Goal: Information Seeking & Learning: Understand process/instructions

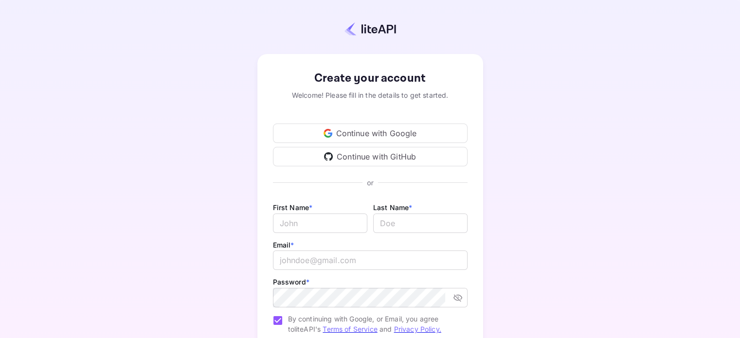
scroll to position [37, 0]
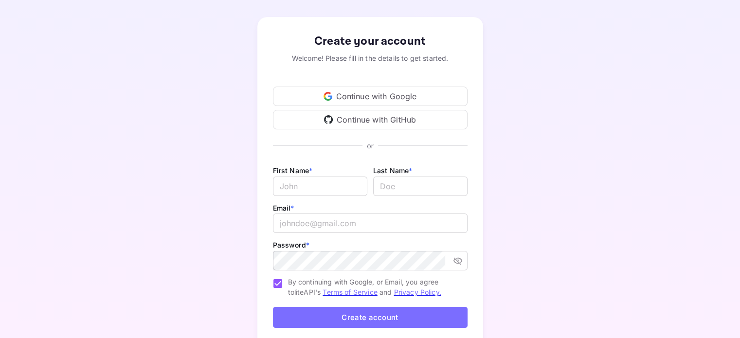
click at [405, 90] on div "Continue with Google" at bounding box center [370, 96] width 195 height 19
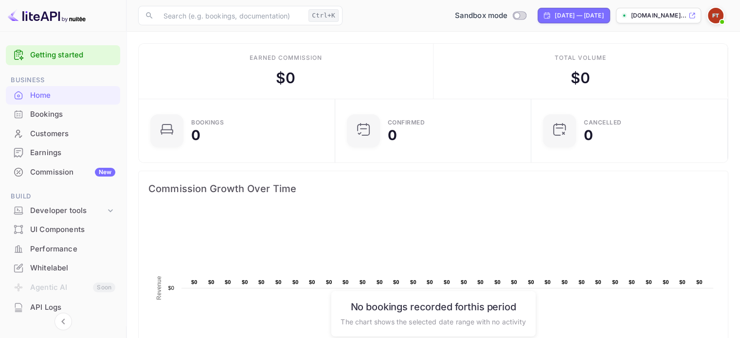
click at [55, 55] on link "Getting started" at bounding box center [72, 55] width 85 height 11
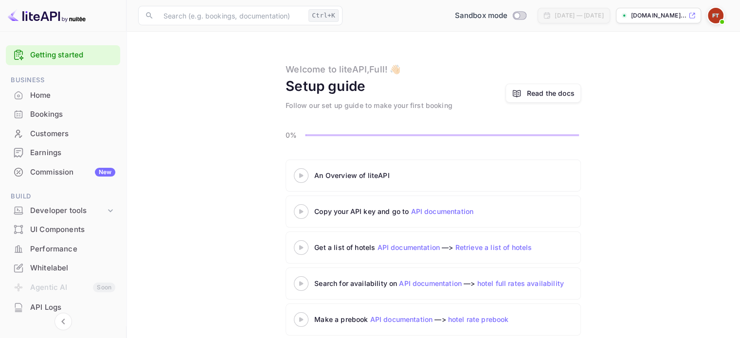
click at [300, 176] on 3 at bounding box center [301, 175] width 4 height 4
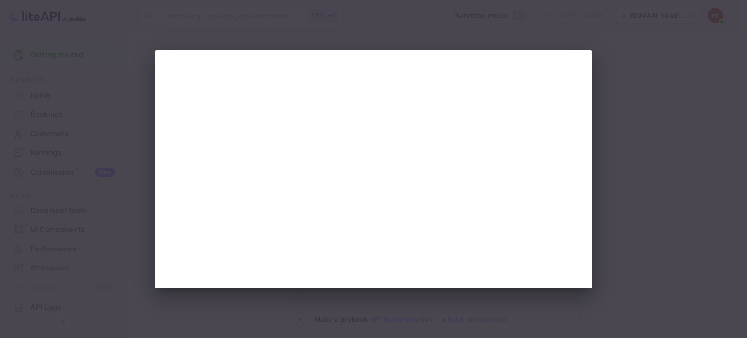
click at [653, 161] on div at bounding box center [373, 169] width 747 height 338
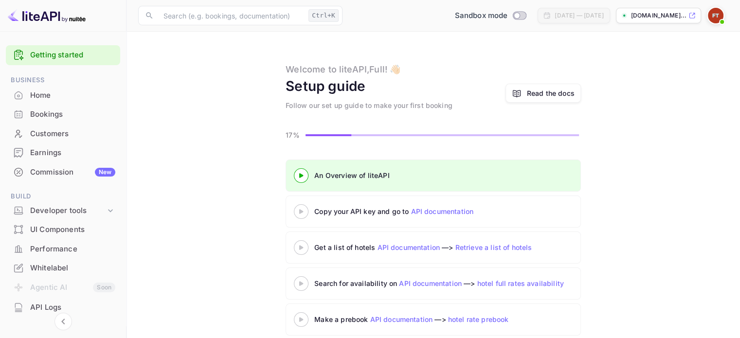
click at [307, 213] on icon at bounding box center [301, 211] width 34 height 5
